Goal: Task Accomplishment & Management: Manage account settings

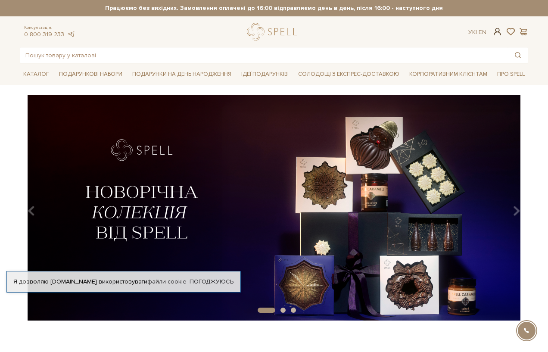
click at [496, 31] on span at bounding box center [497, 31] width 10 height 9
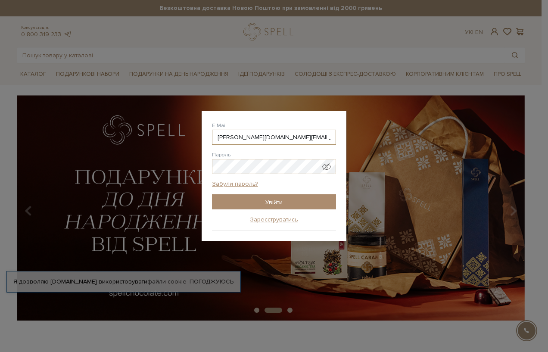
type input "alex.tar.work@gmail.com"
click at [274, 202] on input "Увійти" at bounding box center [274, 201] width 124 height 15
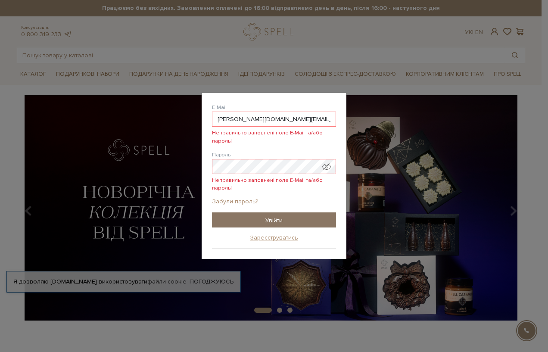
click at [286, 218] on input "Увійти" at bounding box center [274, 219] width 124 height 15
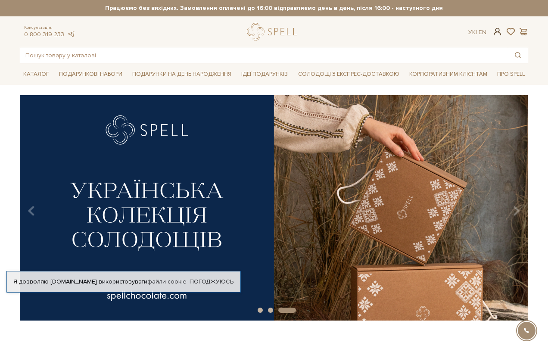
click at [497, 33] on span at bounding box center [497, 31] width 10 height 9
